Goal: Find specific fact

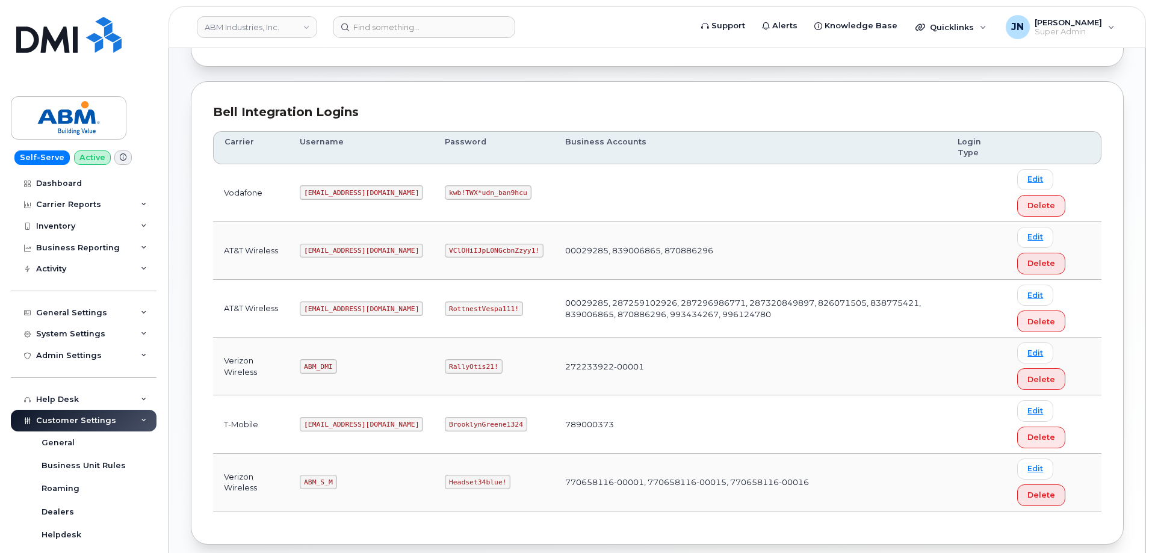
scroll to position [161, 0]
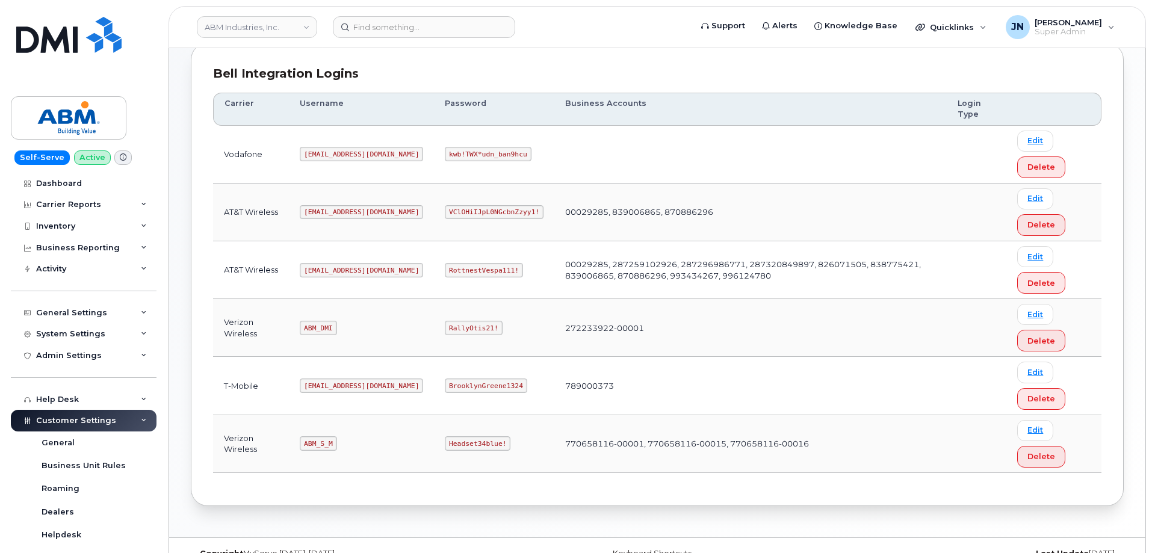
click at [329, 268] on code "[EMAIL_ADDRESS][DOMAIN_NAME]" at bounding box center [361, 270] width 123 height 14
click at [332, 269] on code "[EMAIL_ADDRESS][DOMAIN_NAME]" at bounding box center [361, 270] width 123 height 14
click at [334, 270] on code "[EMAIL_ADDRESS][DOMAIN_NAME]" at bounding box center [361, 270] width 123 height 14
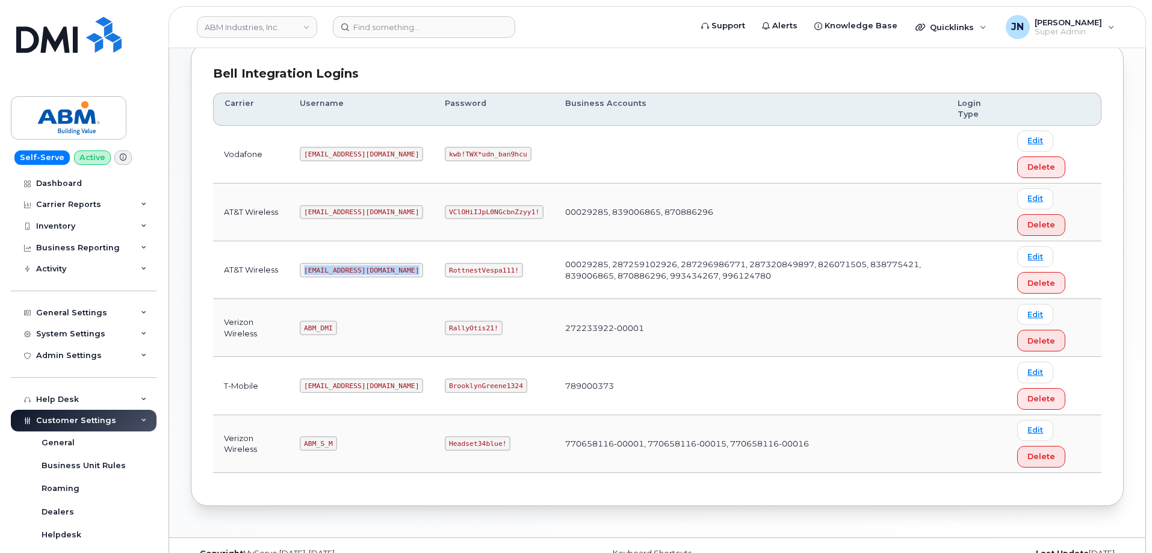
click at [334, 270] on code "[EMAIL_ADDRESS][DOMAIN_NAME]" at bounding box center [361, 270] width 123 height 14
click at [445, 270] on code "RottnestVespa111!" at bounding box center [484, 270] width 78 height 14
copy code "RottnestVespa111!"
